Goal: Task Accomplishment & Management: Complete application form

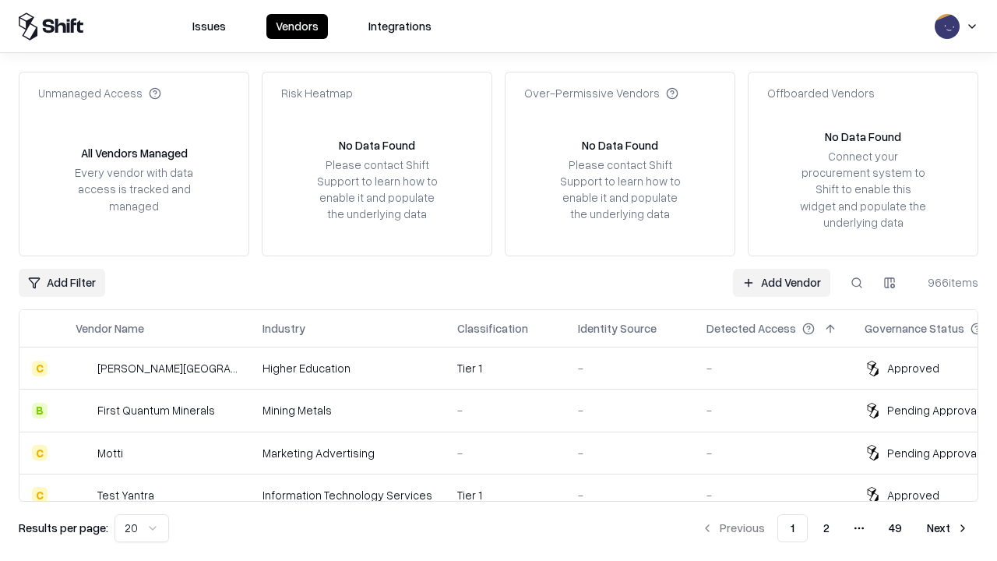
click at [781, 282] on link "Add Vendor" at bounding box center [781, 283] width 97 height 28
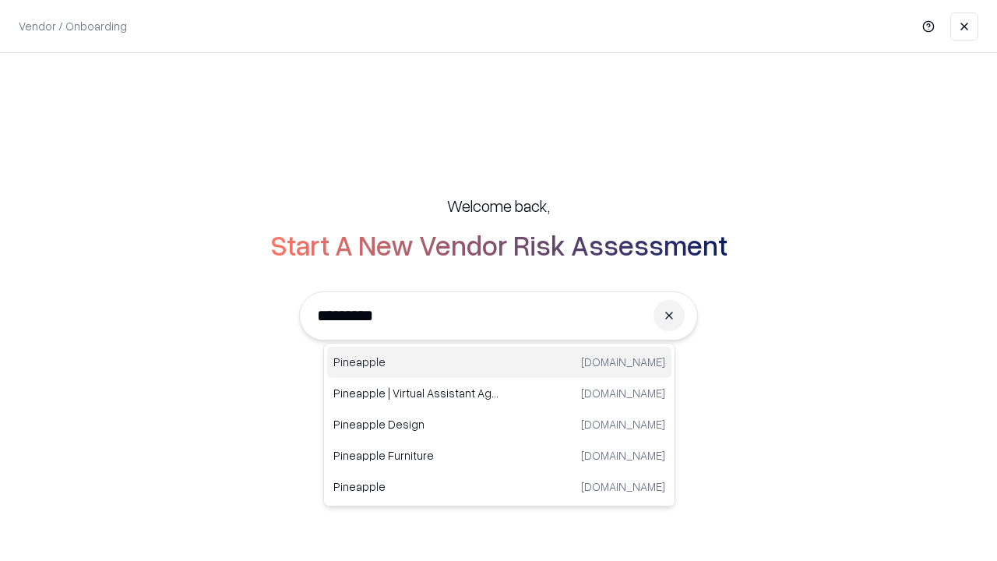
click at [499, 362] on div "Pineapple [DOMAIN_NAME]" at bounding box center [499, 362] width 344 height 31
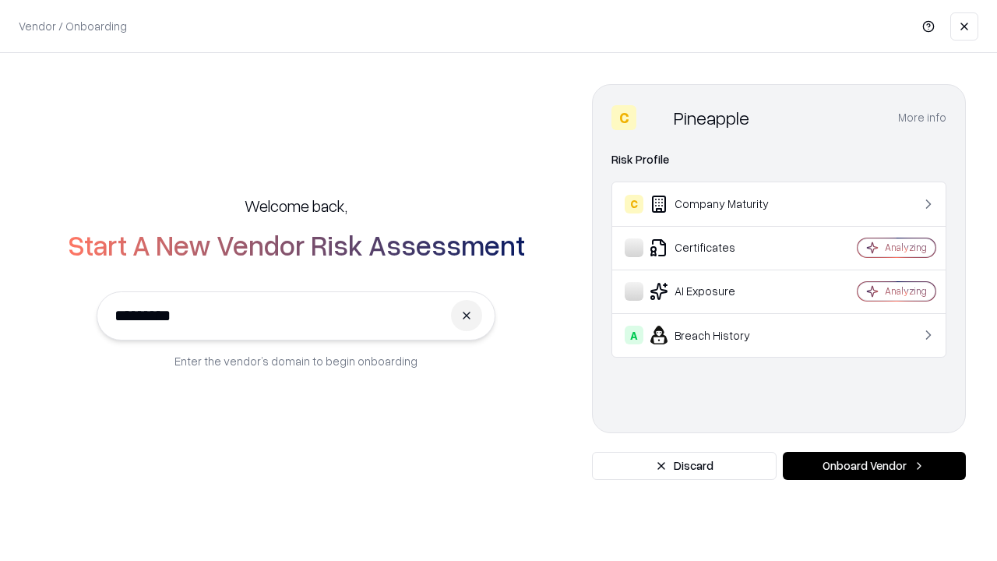
type input "*********"
click at [874, 466] on button "Onboard Vendor" at bounding box center [874, 466] width 183 height 28
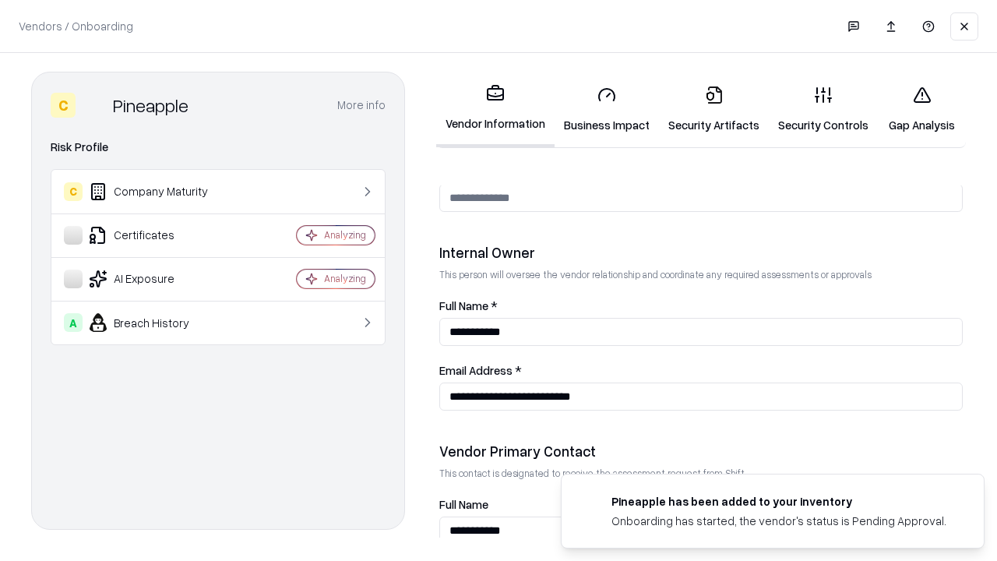
scroll to position [807, 0]
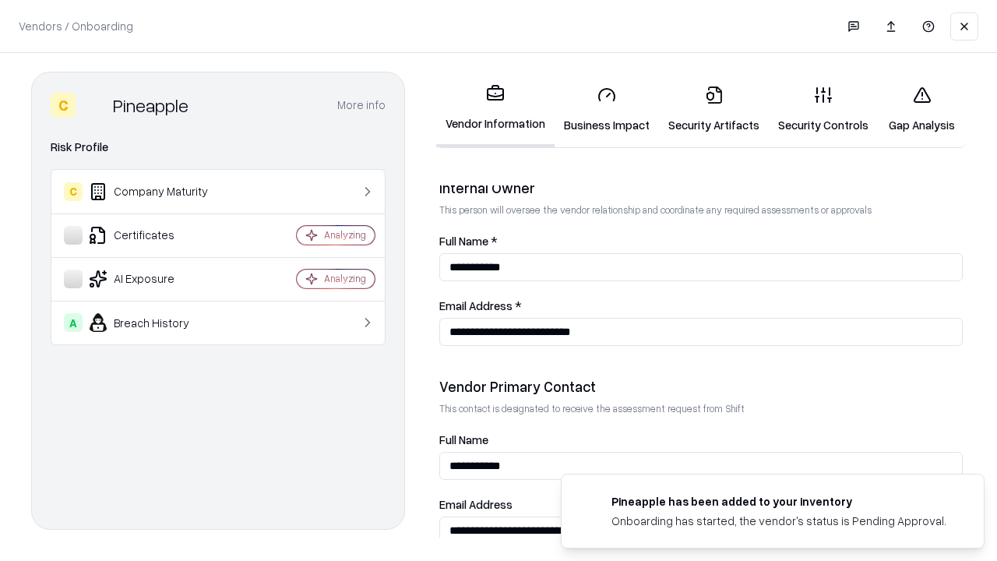
click at [607, 109] on link "Business Impact" at bounding box center [607, 109] width 104 height 72
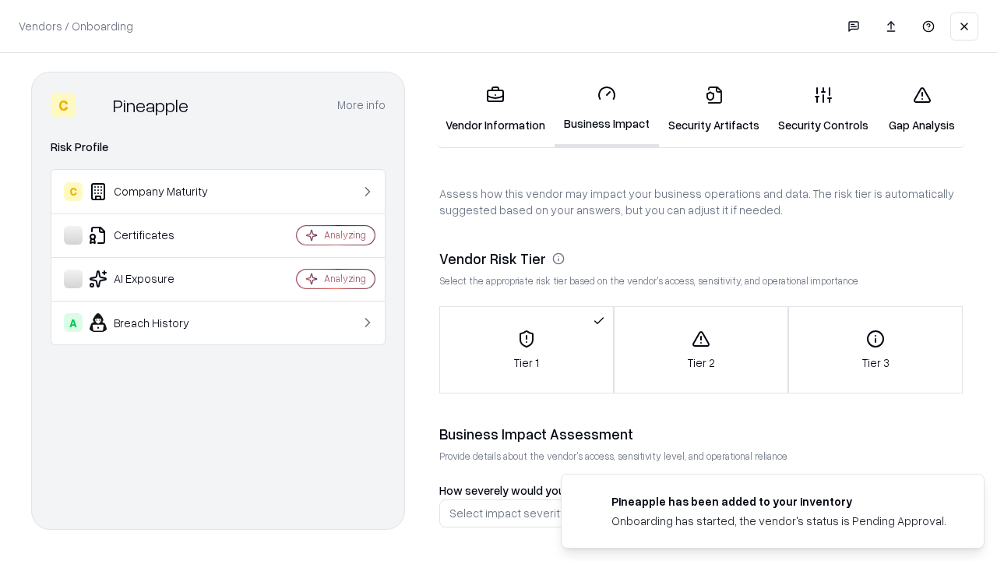
click at [922, 109] on link "Gap Analysis" at bounding box center [922, 109] width 88 height 72
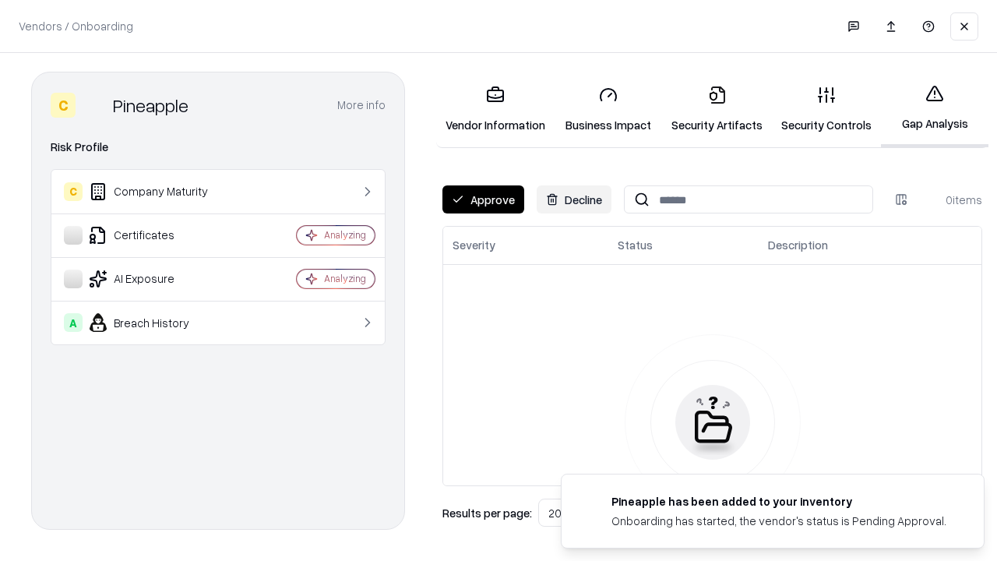
click at [483, 199] on button "Approve" at bounding box center [484, 199] width 82 height 28
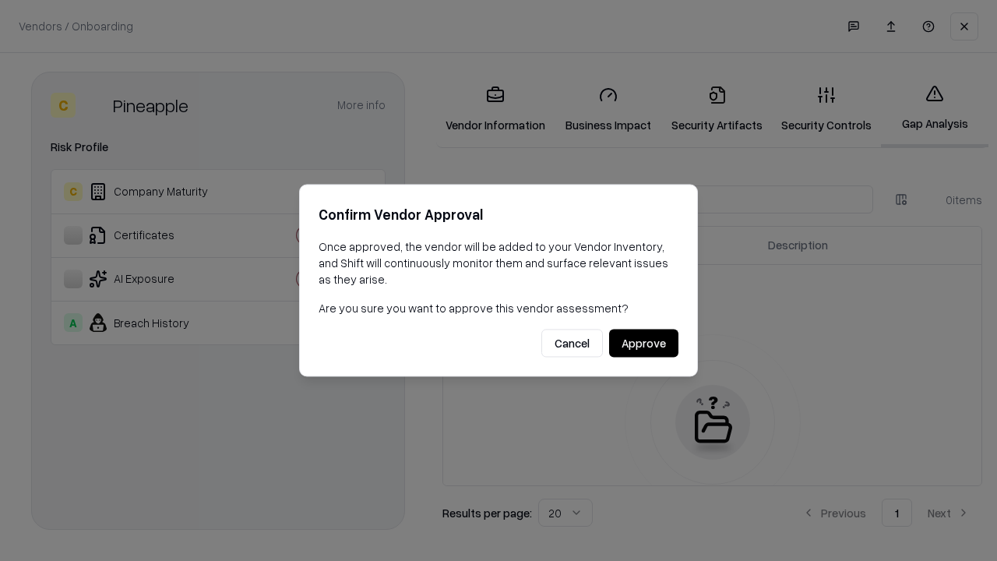
click at [644, 343] on button "Approve" at bounding box center [643, 344] width 69 height 28
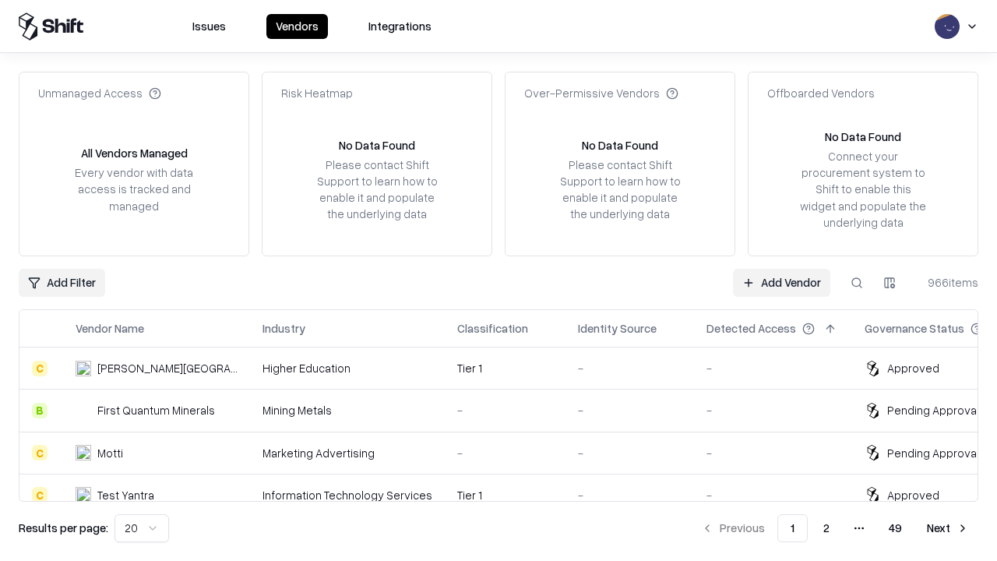
type input "*********"
click at [781, 282] on link "Add Vendor" at bounding box center [781, 283] width 97 height 28
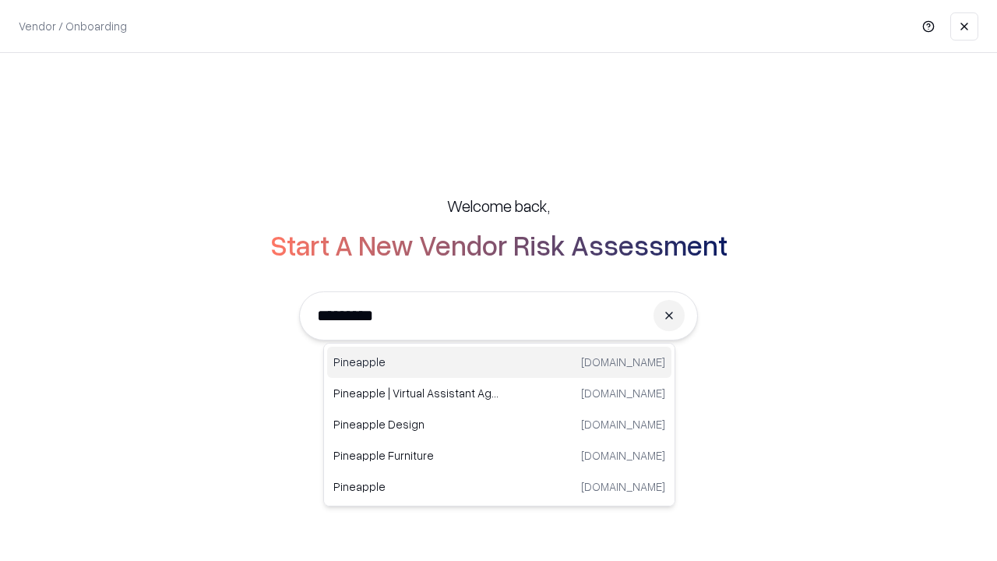
click at [499, 362] on div "Pineapple [DOMAIN_NAME]" at bounding box center [499, 362] width 344 height 31
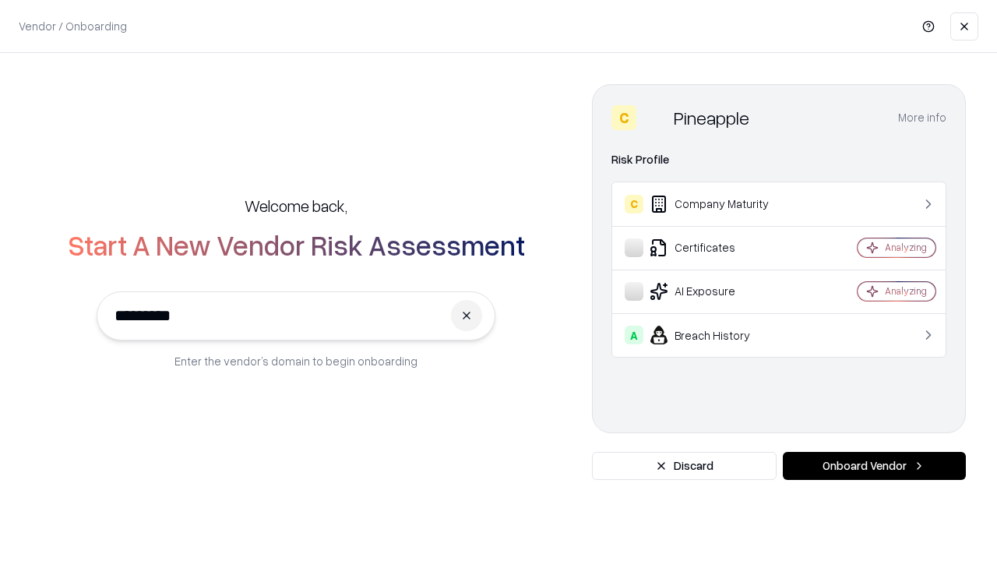
type input "*********"
click at [874, 466] on button "Onboard Vendor" at bounding box center [874, 466] width 183 height 28
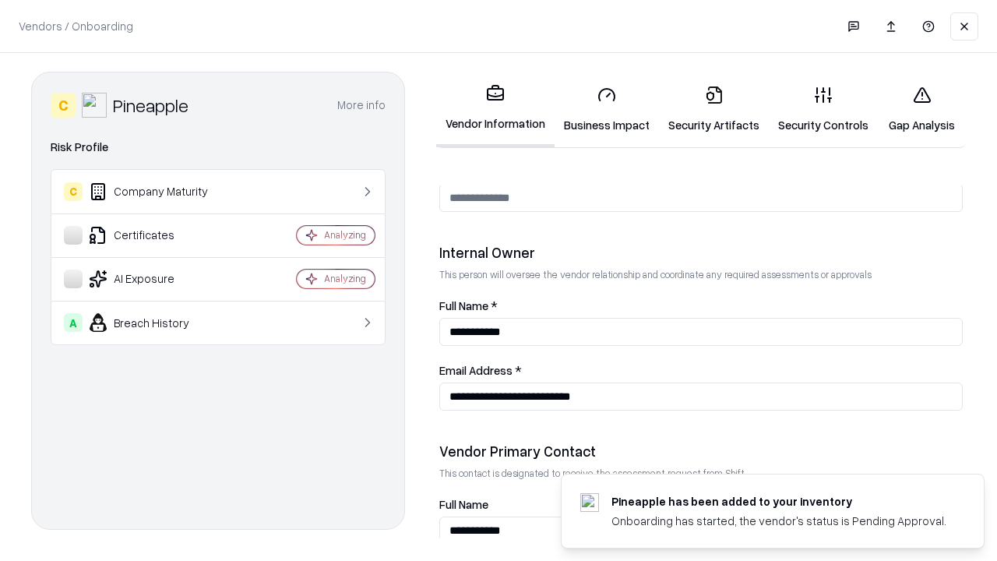
scroll to position [807, 0]
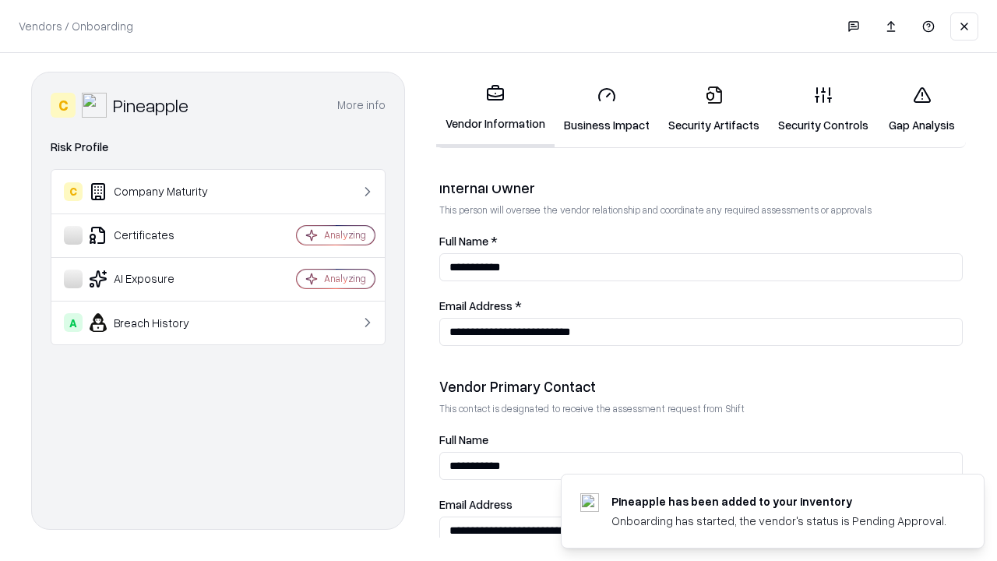
click at [922, 109] on link "Gap Analysis" at bounding box center [922, 109] width 88 height 72
